Goal: Navigation & Orientation: Find specific page/section

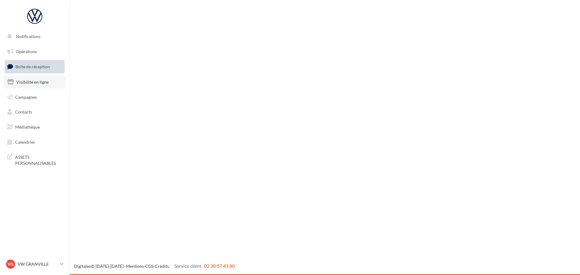
click at [42, 85] on link "Visibilité en ligne" at bounding box center [35, 82] width 62 height 13
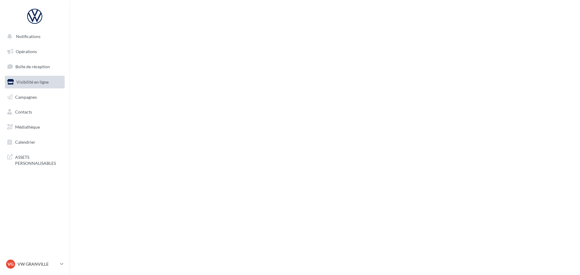
click at [39, 67] on span "Boîte de réception" at bounding box center [32, 66] width 34 height 5
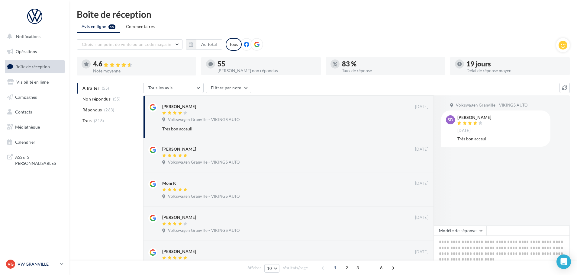
click at [40, 267] on p "VW GRANVILLE" at bounding box center [38, 264] width 40 height 6
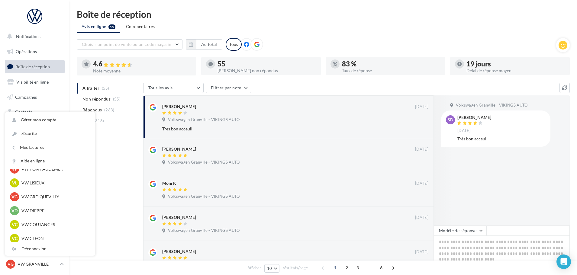
scroll to position [151, 0]
click at [46, 208] on p "VW COUTANCES" at bounding box center [54, 209] width 66 height 6
